Goal: Transaction & Acquisition: Subscribe to service/newsletter

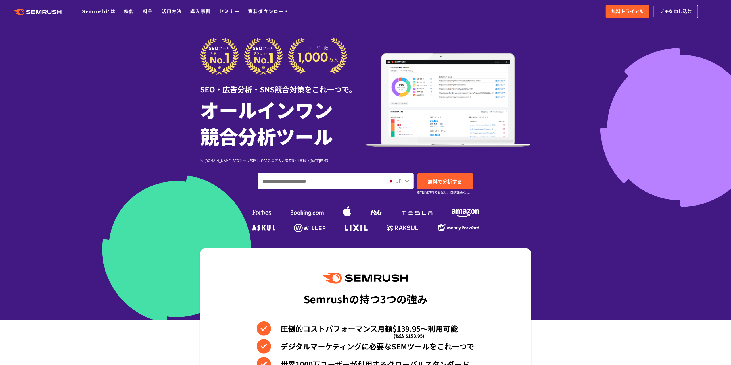
click at [622, 65] on div at bounding box center [365, 160] width 731 height 321
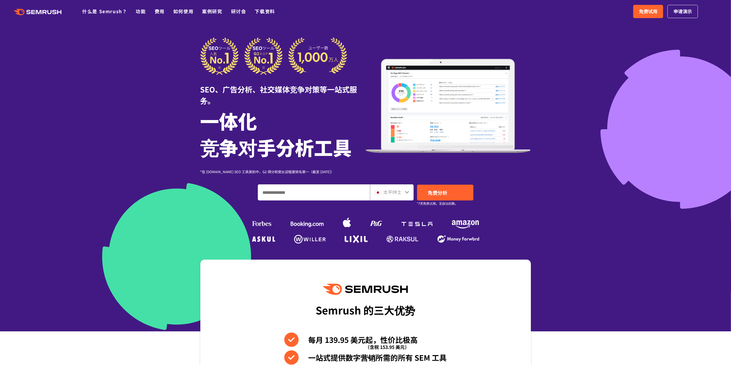
click at [398, 190] on font "太平绅士" at bounding box center [392, 192] width 18 height 7
click at [406, 193] on icon at bounding box center [407, 192] width 5 height 5
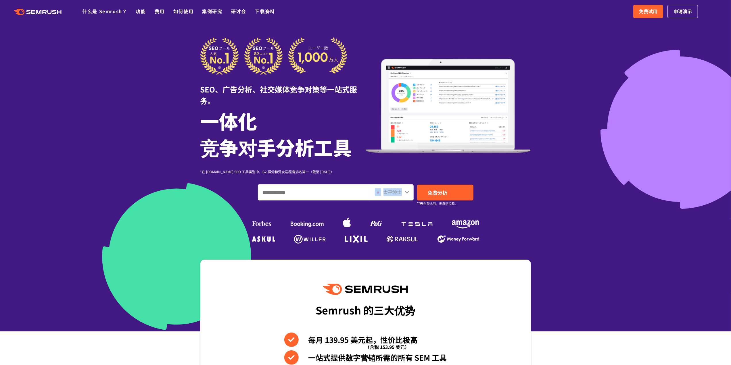
click at [406, 193] on icon at bounding box center [407, 192] width 5 height 5
click at [345, 178] on div "SEO、广告分析、社交媒体竞争对策等一站式服务。 一体化 竞争对手分析工具 *在 [DOMAIN_NAME] SEO 工具类别中，G2 得分和受欢迎程度排名第…" at bounding box center [365, 141] width 331 height 208
click at [396, 189] on font "太平绅士" at bounding box center [392, 192] width 18 height 7
click at [643, 11] on font "免费试用" at bounding box center [648, 11] width 18 height 7
